Goal: Task Accomplishment & Management: Manage account settings

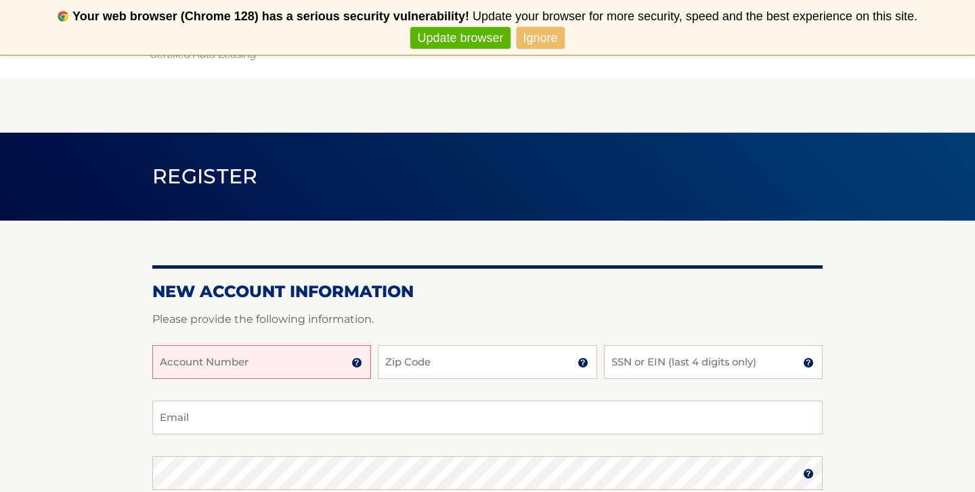
click at [669, 251] on div "New Account Information Please provide the following information. Account Numbe…" at bounding box center [487, 485] width 670 height 529
click at [642, 282] on h2 "New Account Information" at bounding box center [487, 292] width 670 height 20
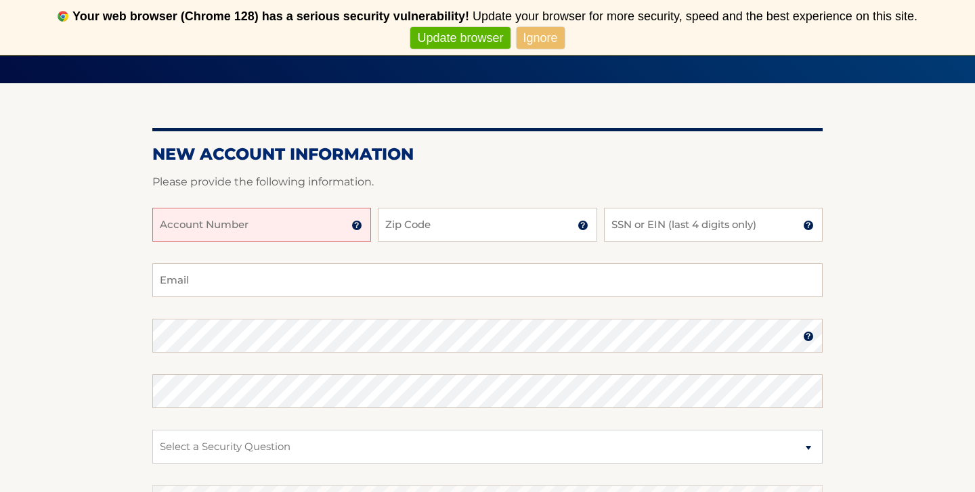
scroll to position [162, 0]
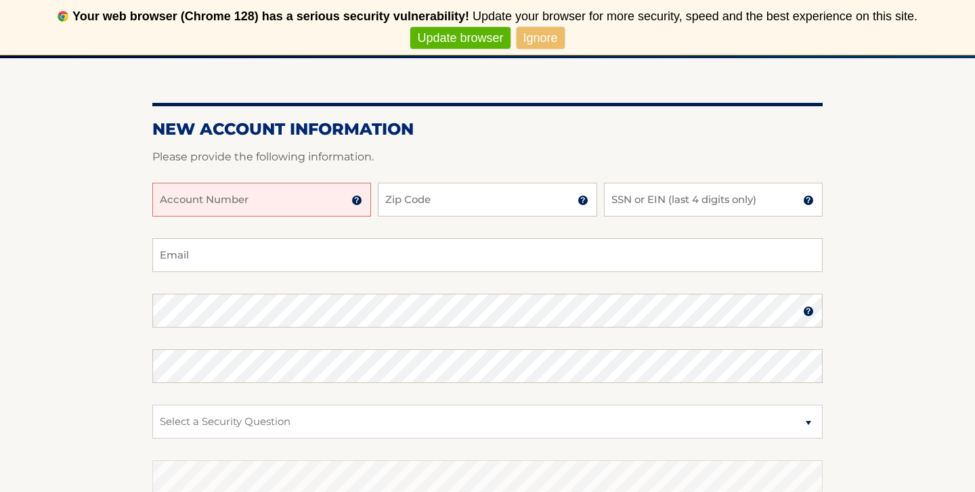
click at [309, 207] on input "Account Number" at bounding box center [261, 200] width 219 height 34
type input "44456009431"
click at [410, 202] on input "Zip Code" at bounding box center [487, 200] width 219 height 34
type input "10306"
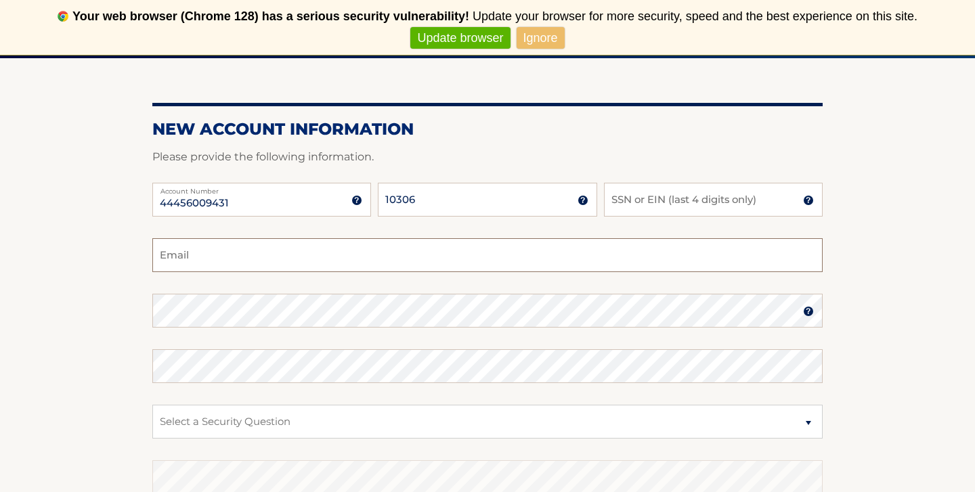
type input "LMaccakat@gmail.com"
click at [630, 207] on input "SSN or EIN (last 4 digits only)" at bounding box center [713, 200] width 219 height 34
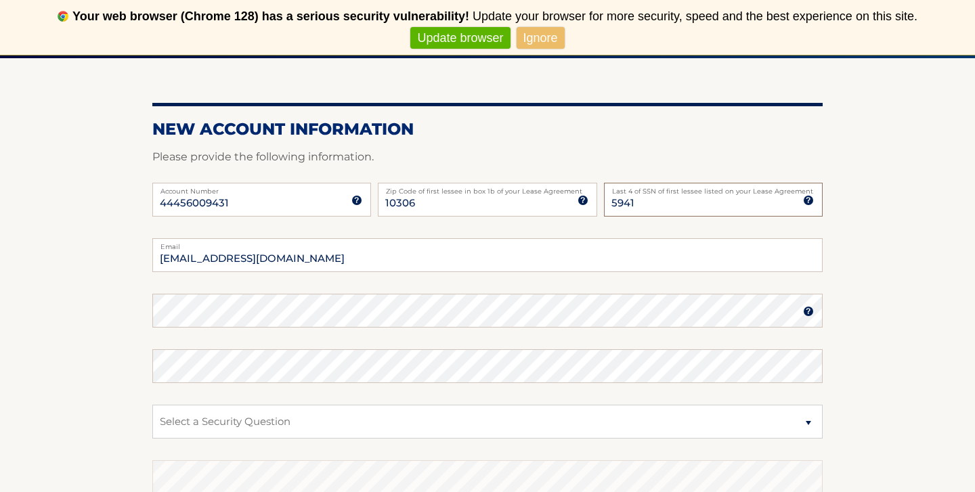
type input "5941"
click at [910, 228] on section "New Account Information Please provide the following information. 44456009431 A…" at bounding box center [487, 322] width 975 height 529
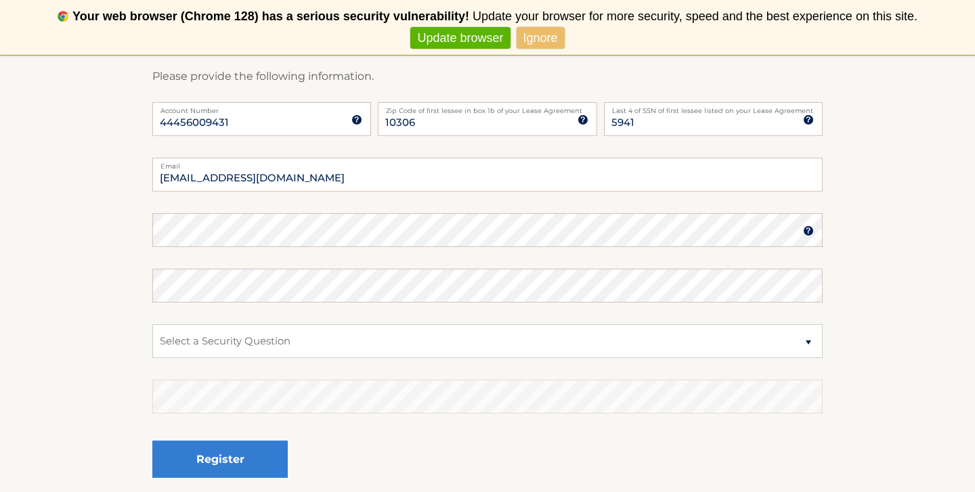
scroll to position [244, 0]
click at [804, 338] on select "Select a Security Question What was the name of your elementary school? What is…" at bounding box center [487, 340] width 670 height 34
select select "2"
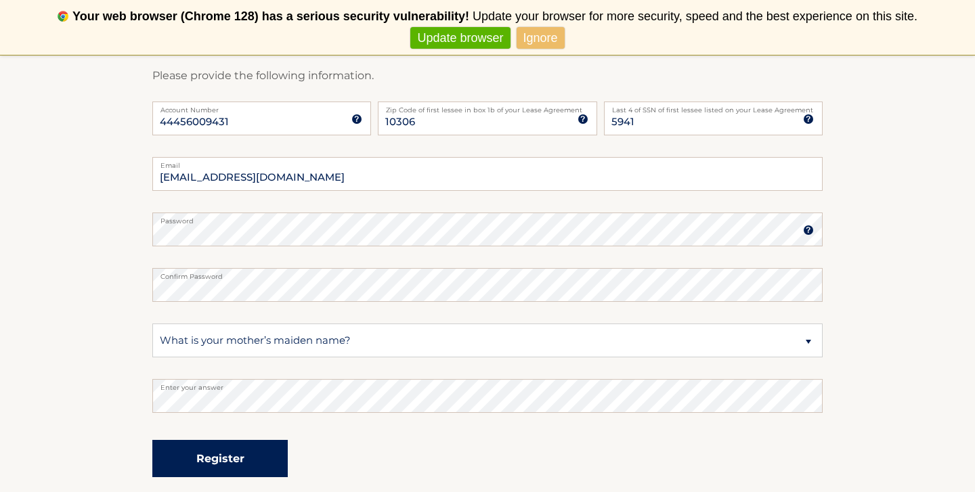
click at [263, 458] on button "Register" at bounding box center [219, 458] width 135 height 37
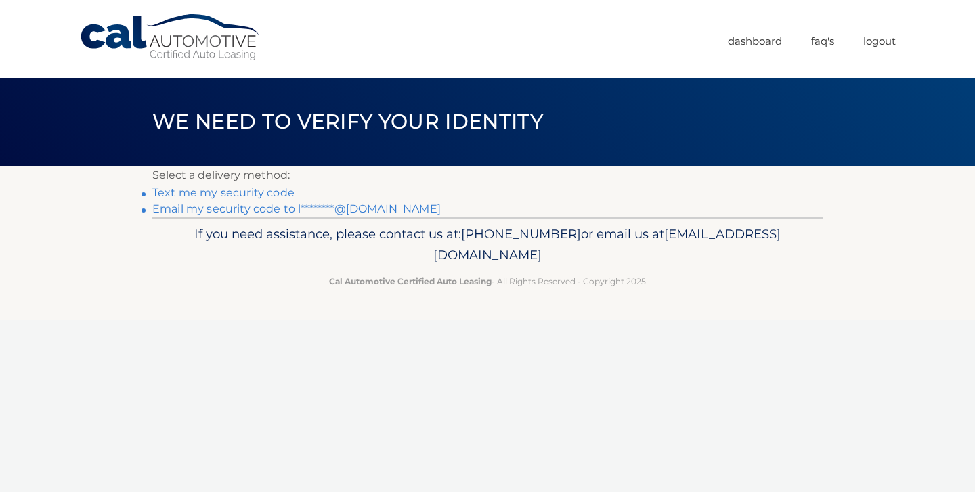
click at [263, 209] on link "Email my security code to l********@gmail.com" at bounding box center [296, 208] width 288 height 13
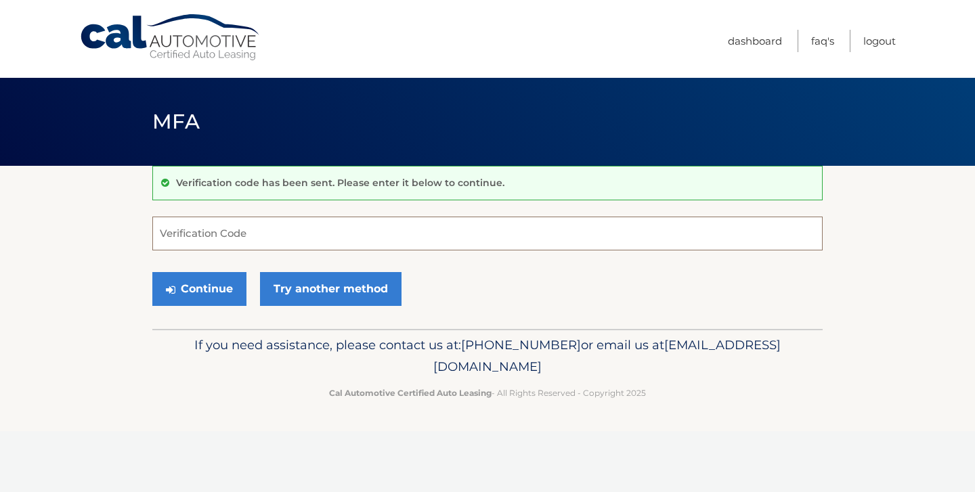
click at [253, 225] on input "Verification Code" at bounding box center [487, 234] width 670 height 34
type input "164287"
click at [207, 286] on button "Continue" at bounding box center [199, 289] width 94 height 34
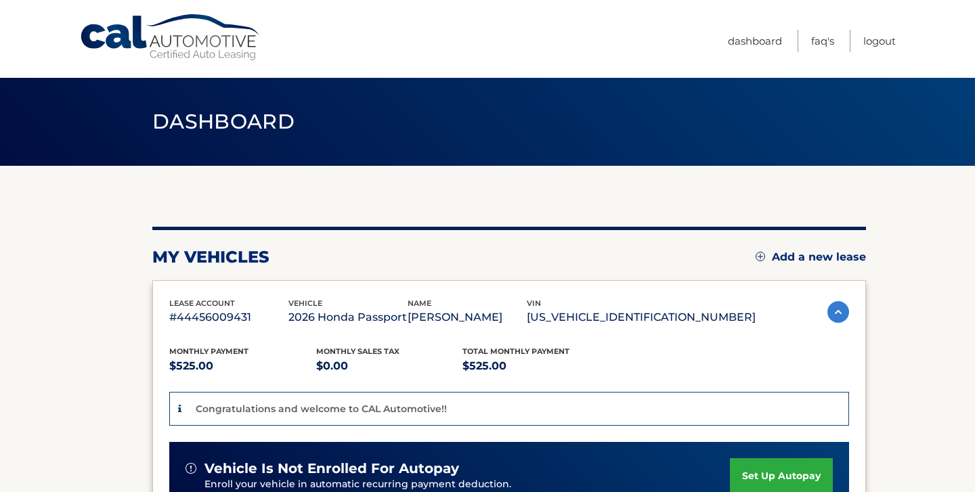
click at [429, 248] on div "my vehicles Add a new lease" at bounding box center [508, 257] width 713 height 20
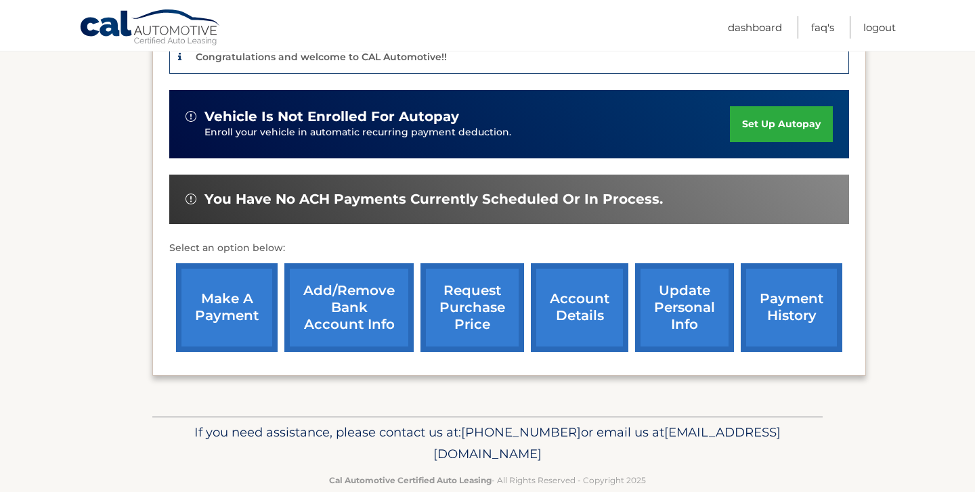
scroll to position [378, 0]
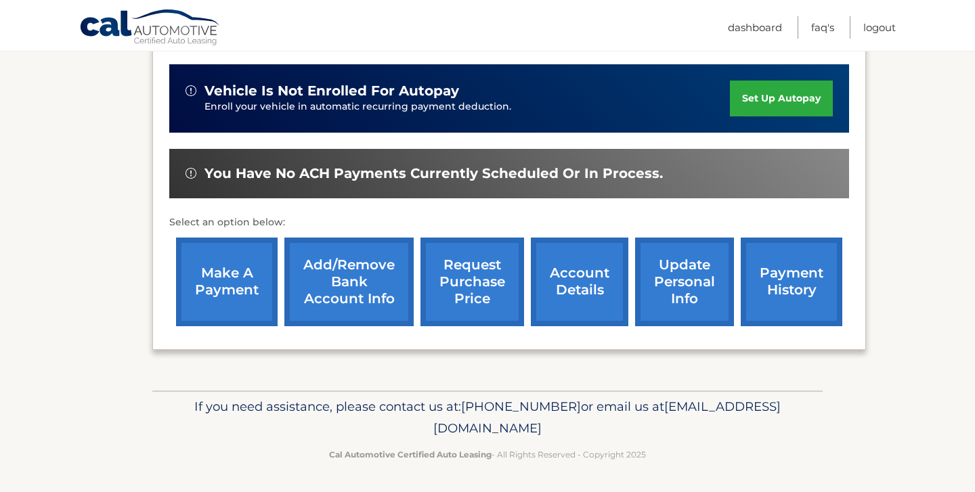
click at [336, 282] on link "Add/Remove bank account info" at bounding box center [348, 282] width 129 height 89
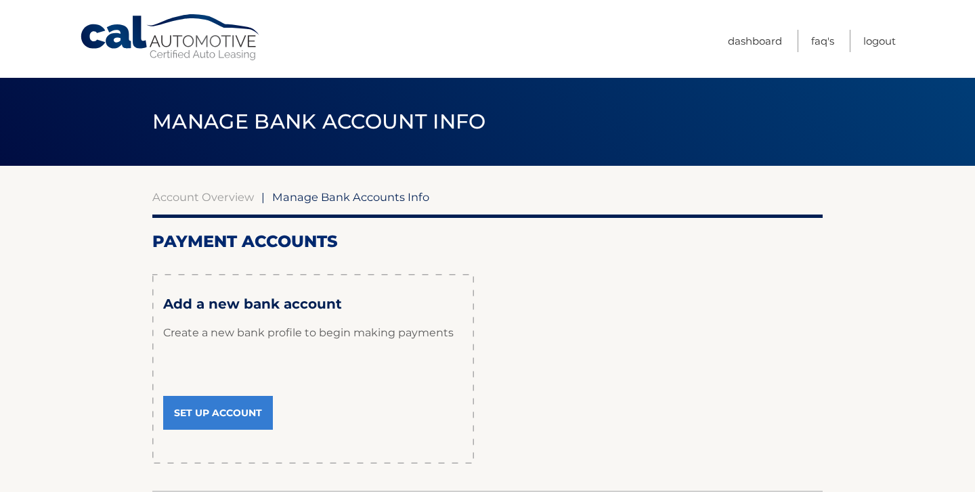
click at [223, 416] on link "Set Up Account" at bounding box center [218, 413] width 110 height 34
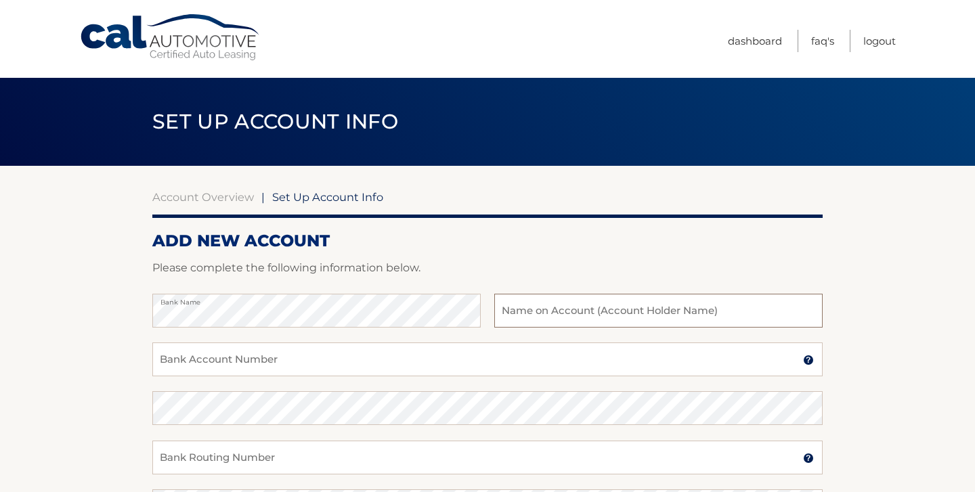
click at [527, 317] on input "text" at bounding box center [658, 311] width 328 height 34
type input "[PERSON_NAME]"
click at [378, 357] on input "Bank Account Number" at bounding box center [487, 359] width 670 height 34
type input "92241919"
click at [305, 459] on input "Bank Routing Number" at bounding box center [487, 458] width 670 height 34
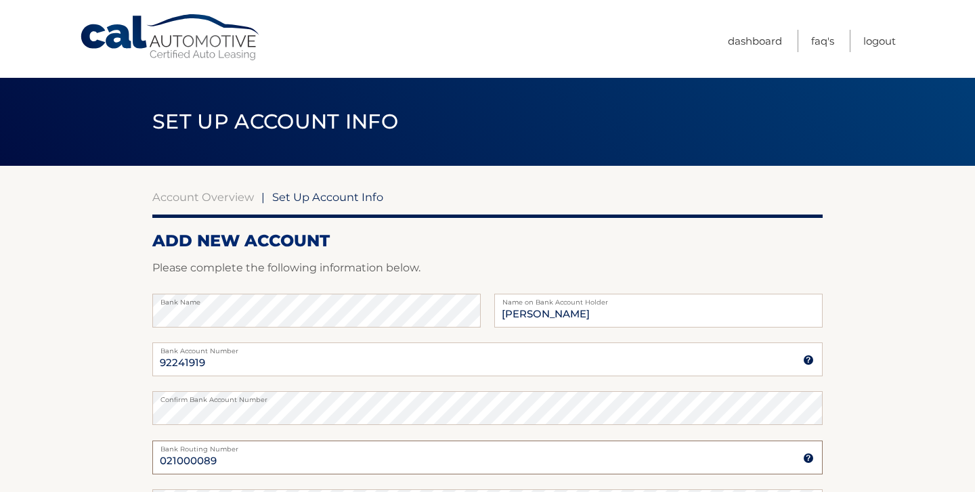
type input "021000089"
click at [897, 439] on section "Account Overview | Set Up Account Info ADD NEW ACCOUNT Please complete the foll…" at bounding box center [487, 424] width 975 height 516
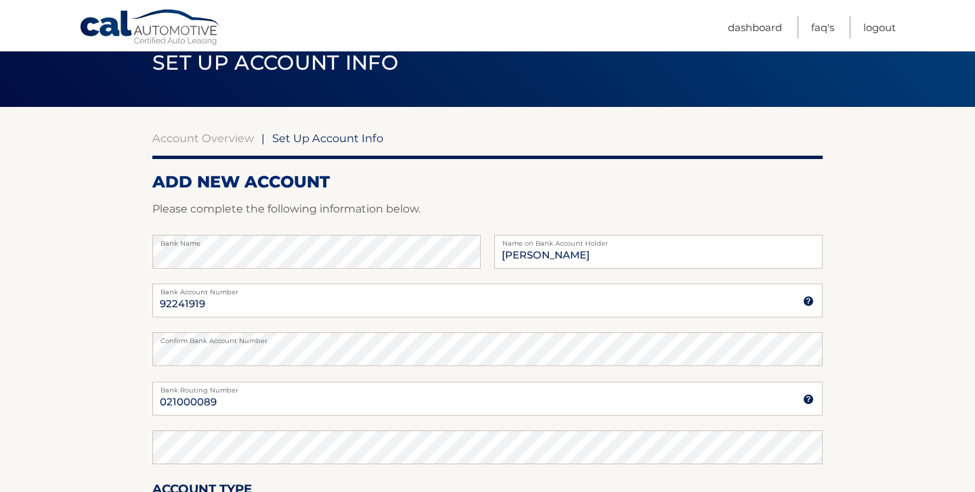
scroll to position [81, 0]
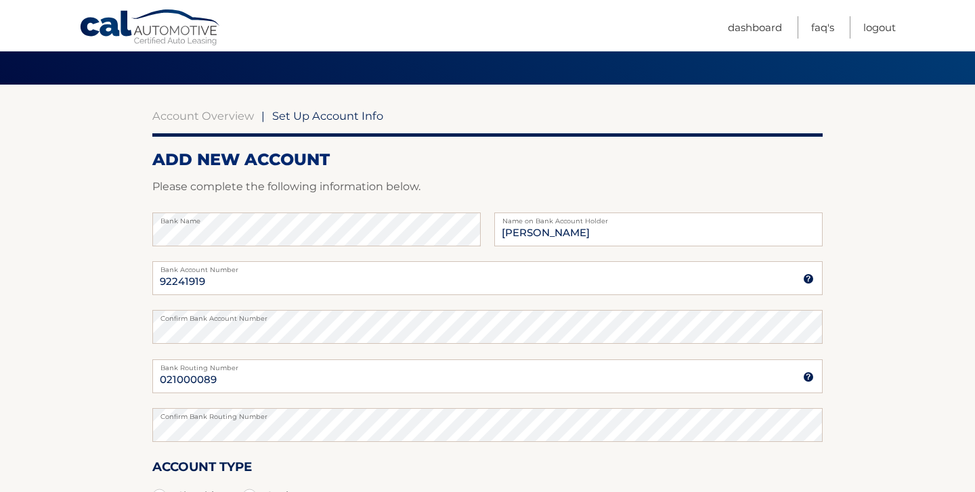
click at [791, 466] on div "Account Type Checking Savings" at bounding box center [487, 483] width 670 height 52
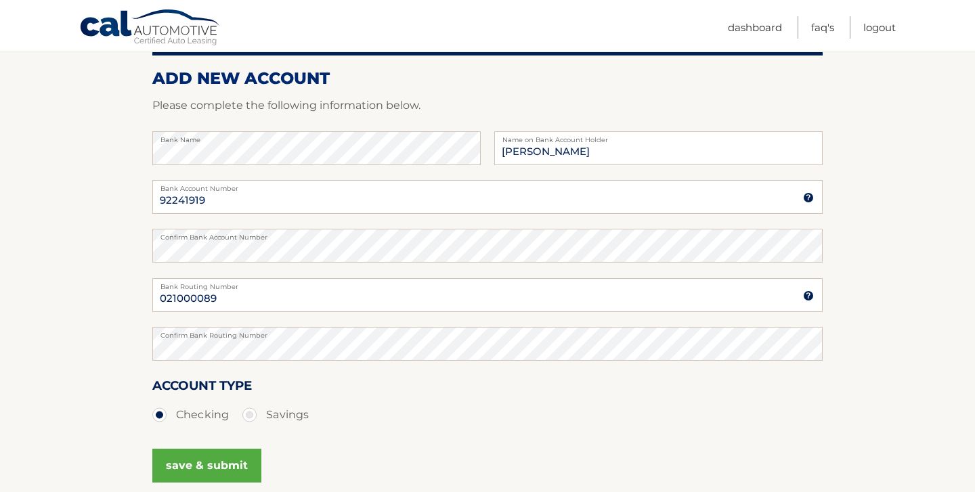
scroll to position [189, 0]
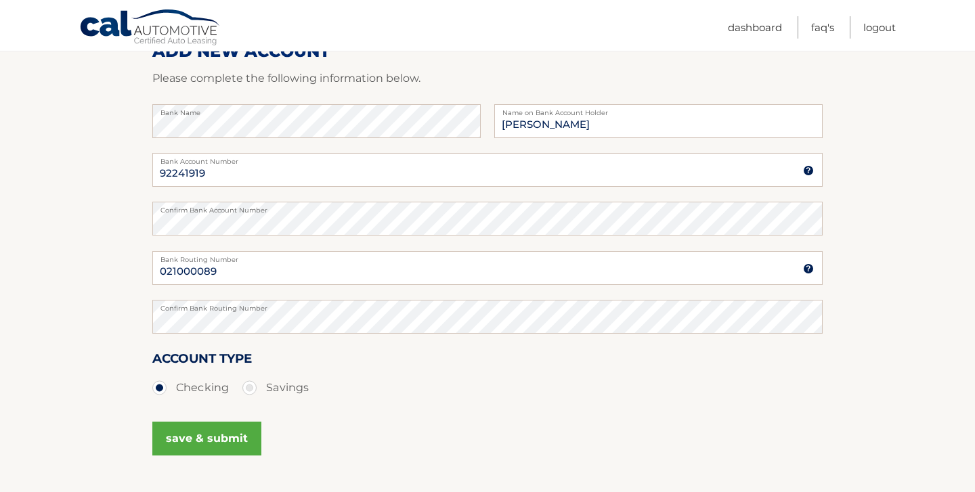
click at [197, 432] on button "save & submit" at bounding box center [206, 439] width 109 height 34
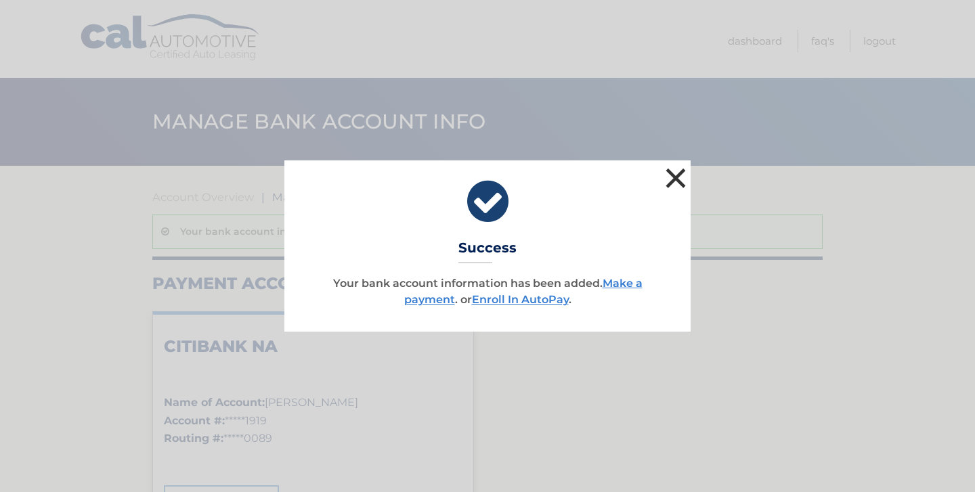
click at [678, 178] on button "×" at bounding box center [675, 177] width 27 height 27
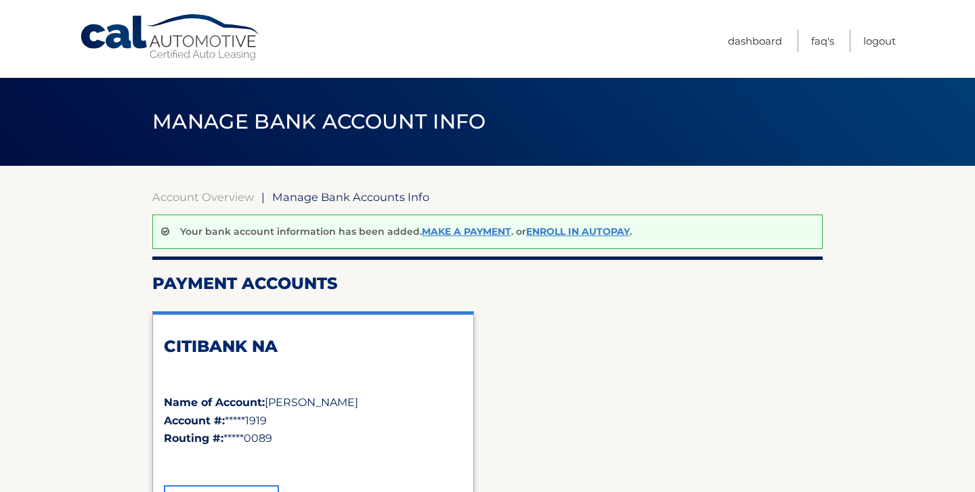
click at [681, 271] on div "Account Overview | Manage Bank Accounts Info Your bank account information has …" at bounding box center [487, 494] width 670 height 608
click at [878, 43] on link "Logout" at bounding box center [879, 41] width 32 height 22
